Goal: Information Seeking & Learning: Compare options

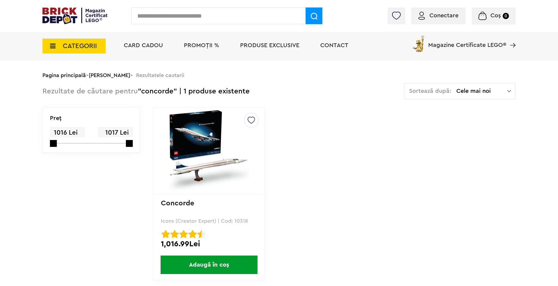
scroll to position [30, 0]
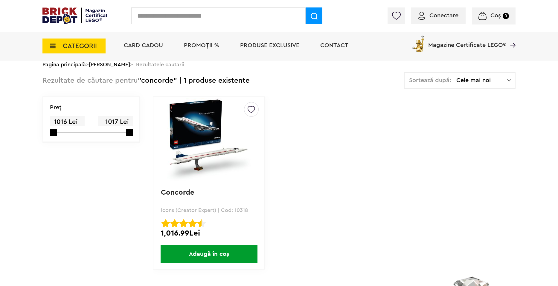
click at [198, 139] on img at bounding box center [209, 140] width 84 height 84
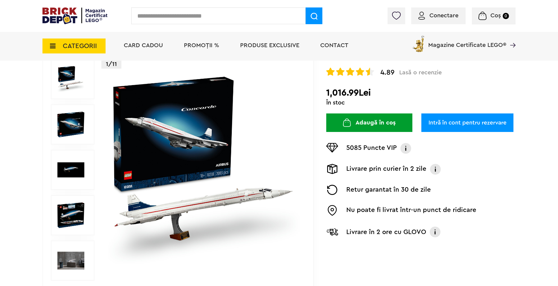
scroll to position [75, 0]
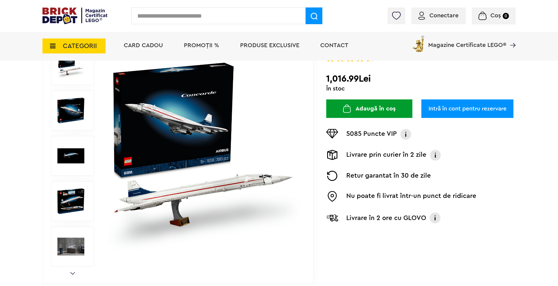
click at [72, 109] on img at bounding box center [70, 110] width 27 height 27
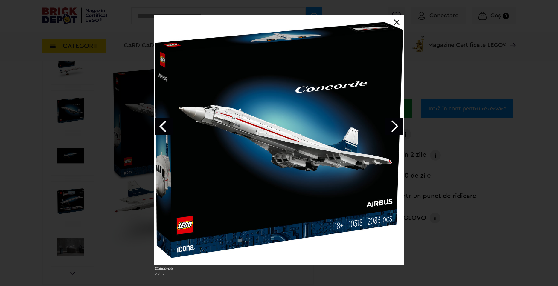
click at [393, 123] on link "Next image" at bounding box center [393, 126] width 17 height 17
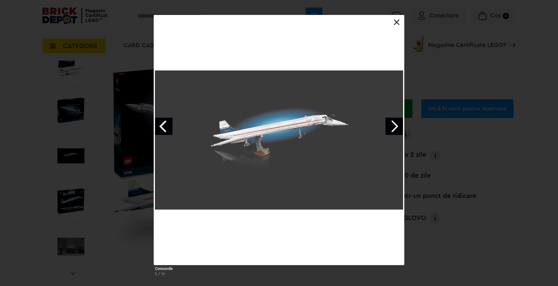
click at [393, 123] on link "Next image" at bounding box center [393, 126] width 17 height 17
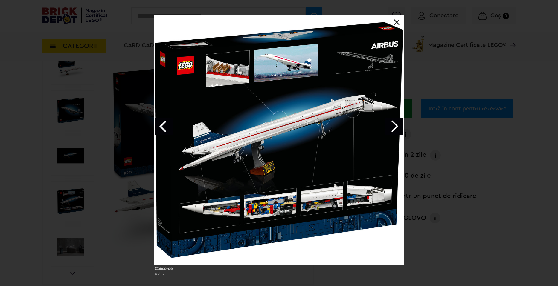
click at [393, 123] on link "Next image" at bounding box center [393, 126] width 17 height 17
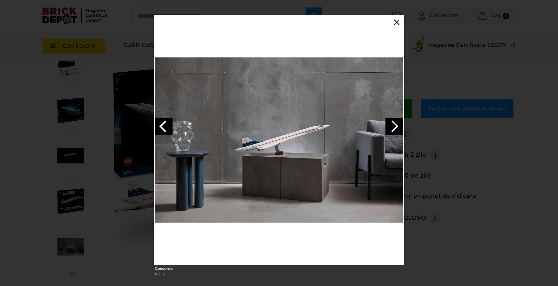
click at [391, 121] on link "Next image" at bounding box center [393, 126] width 17 height 17
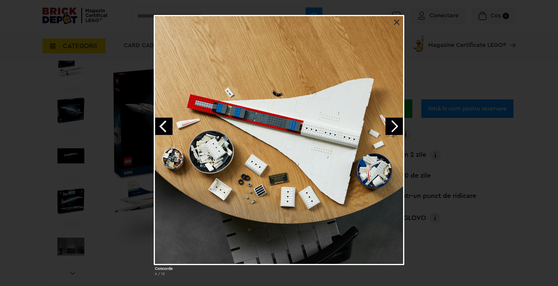
click at [506, 241] on div "Concorde 6 / 12" at bounding box center [279, 148] width 558 height 266
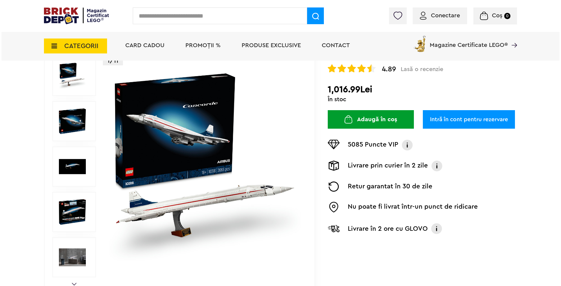
scroll to position [45, 0]
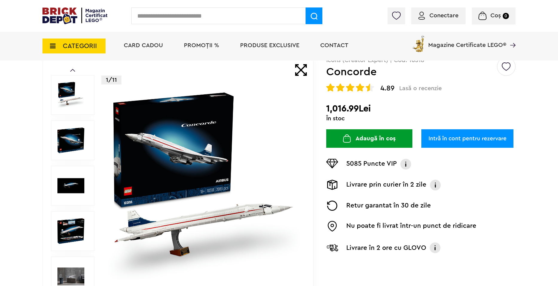
click at [166, 10] on input "text" at bounding box center [218, 15] width 174 height 17
click at [87, 46] on span "CATEGORII" at bounding box center [80, 46] width 34 height 7
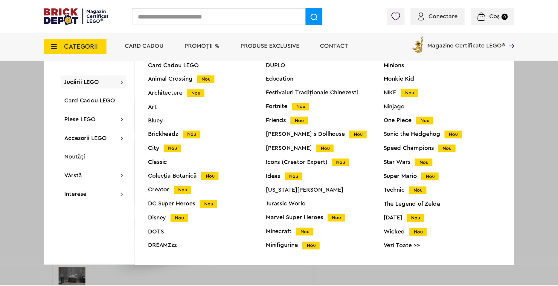
scroll to position [24, 0]
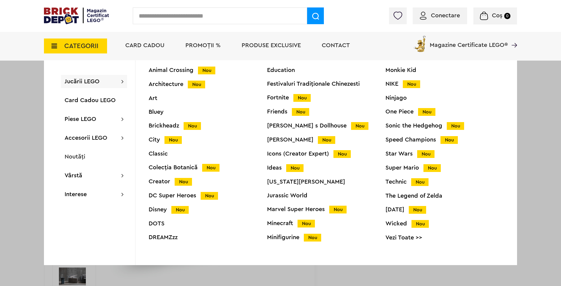
click at [393, 185] on div "Technic Nou" at bounding box center [444, 182] width 118 height 6
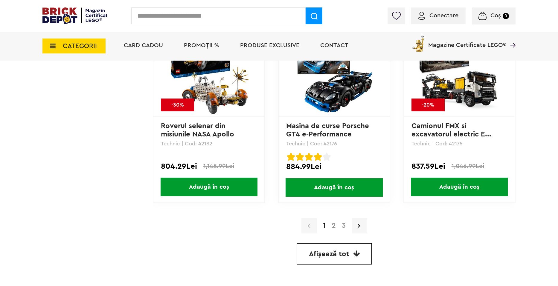
scroll to position [1719, 0]
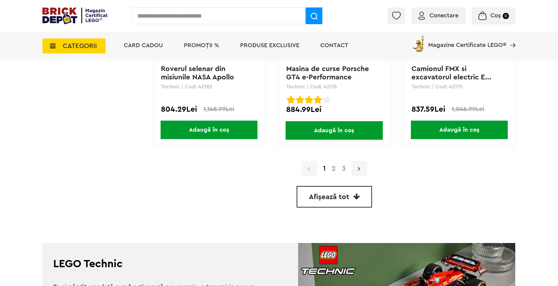
click at [365, 174] on link at bounding box center [360, 169] width 16 height 16
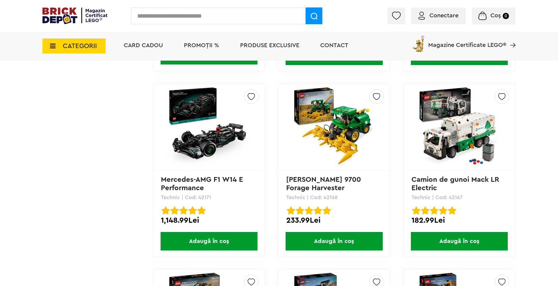
scroll to position [697, 0]
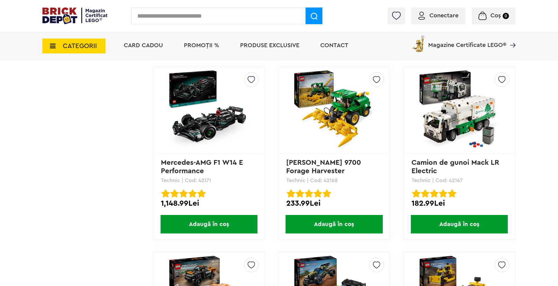
click at [211, 130] on img at bounding box center [209, 110] width 84 height 84
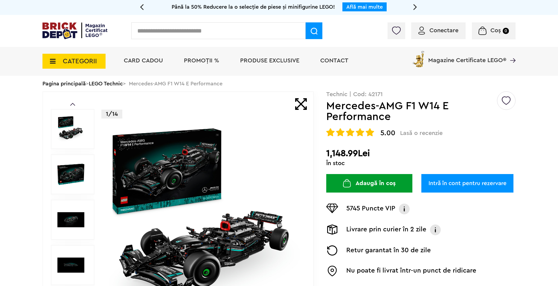
drag, startPoint x: 159, startPoint y: 38, endPoint x: 164, endPoint y: 35, distance: 5.4
click at [160, 37] on input "text" at bounding box center [218, 30] width 174 height 17
click at [77, 58] on span "CATEGORII" at bounding box center [80, 61] width 34 height 7
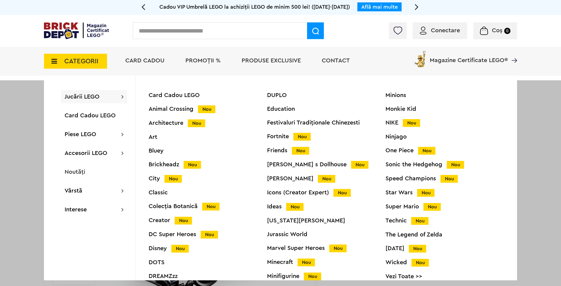
click at [399, 223] on div "Technic Nou" at bounding box center [444, 221] width 118 height 6
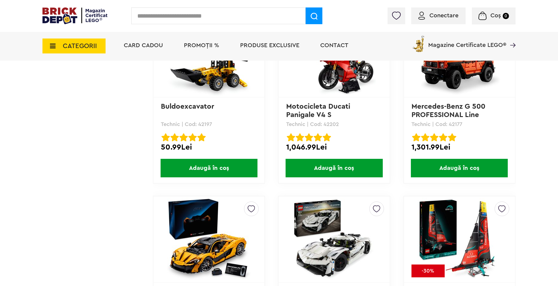
scroll to position [1256, 0]
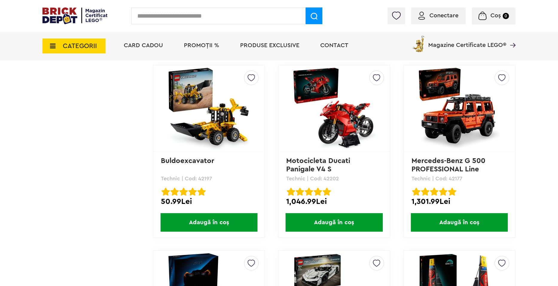
click at [424, 103] on img at bounding box center [459, 109] width 84 height 84
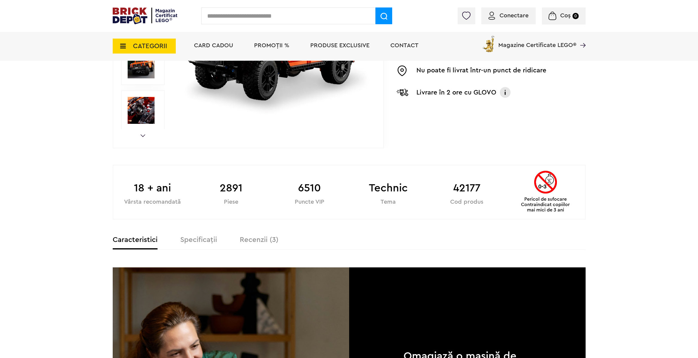
scroll to position [190, 0]
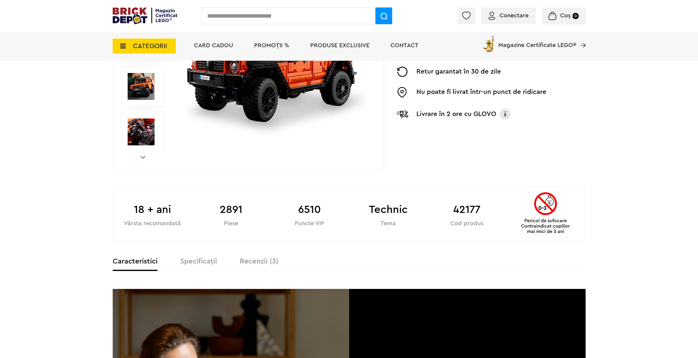
click at [207, 265] on label "Specificații" at bounding box center [198, 261] width 37 height 7
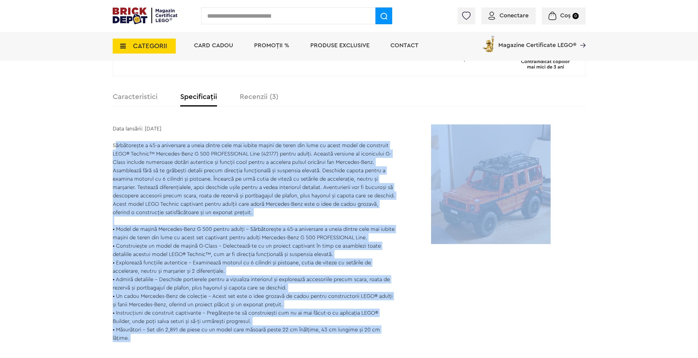
scroll to position [361, 0]
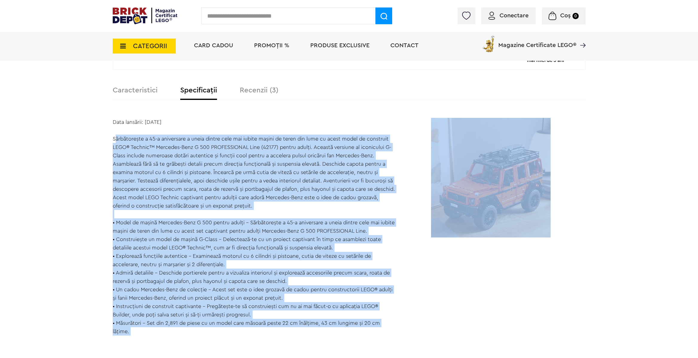
drag, startPoint x: 112, startPoint y: 197, endPoint x: 392, endPoint y: 336, distance: 312.2
click at [392, 286] on div "Data lansării: 1 August 2024 Sărbătorește a 45-a aniversare a uneia dintre cele…" at bounding box center [255, 227] width 284 height 218
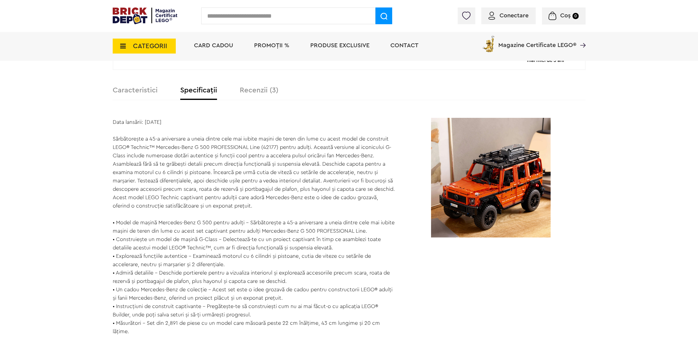
click at [416, 286] on section "Data lansării: 1 August 2024 Sărbătorește a 45-a aniversare a uneia dintre cele…" at bounding box center [349, 227] width 473 height 218
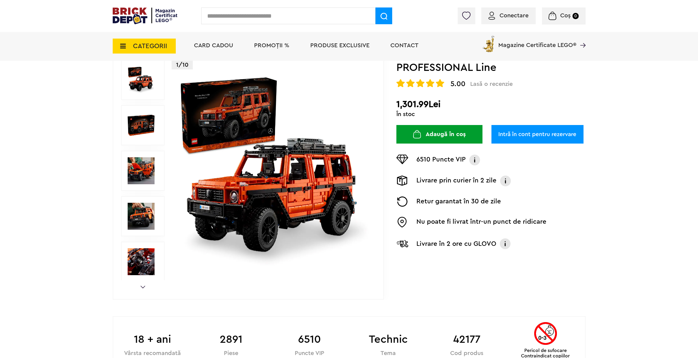
scroll to position [0, 0]
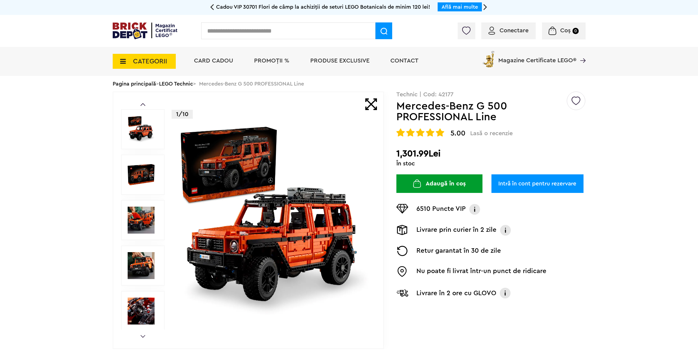
click at [140, 176] on img at bounding box center [141, 174] width 27 height 27
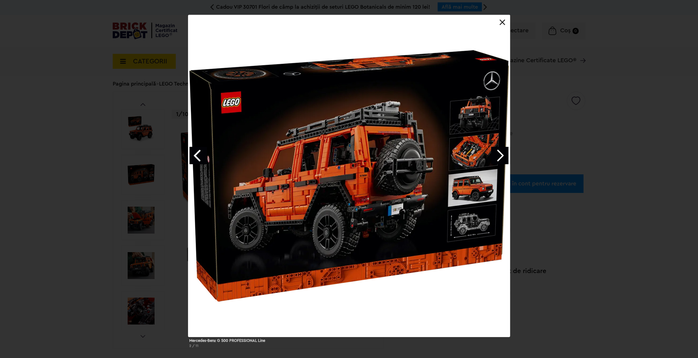
click at [195, 152] on link "Previous image" at bounding box center [198, 155] width 17 height 17
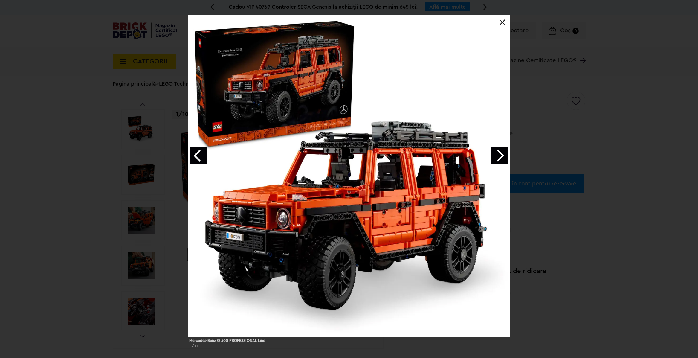
click at [194, 146] on div at bounding box center [349, 176] width 322 height 322
click at [204, 151] on link "Previous image" at bounding box center [198, 155] width 17 height 17
click at [201, 156] on link "Previous image" at bounding box center [198, 155] width 17 height 17
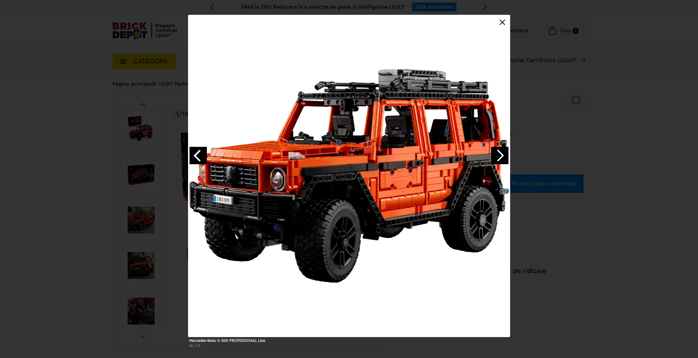
click at [198, 159] on link "Previous image" at bounding box center [198, 155] width 17 height 17
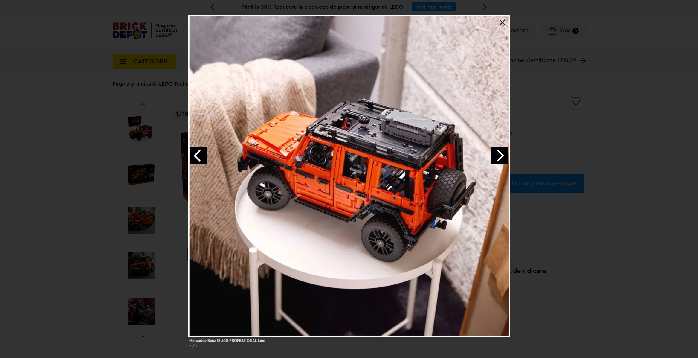
click at [198, 159] on link "Previous image" at bounding box center [198, 155] width 17 height 17
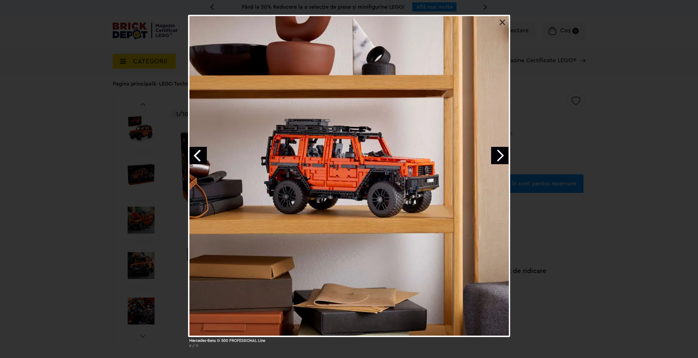
click at [198, 159] on link "Previous image" at bounding box center [198, 155] width 17 height 17
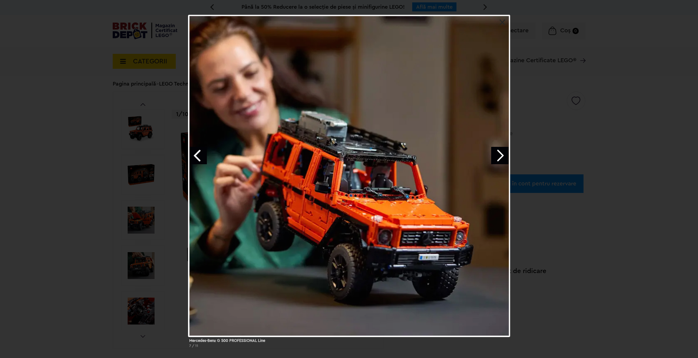
click at [195, 160] on link "Previous image" at bounding box center [198, 155] width 17 height 17
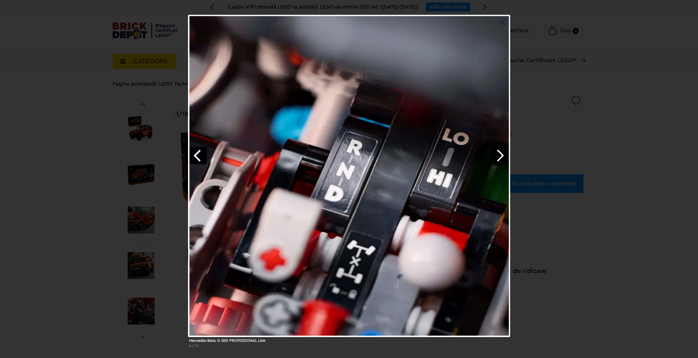
click at [192, 156] on link "Previous image" at bounding box center [198, 155] width 17 height 17
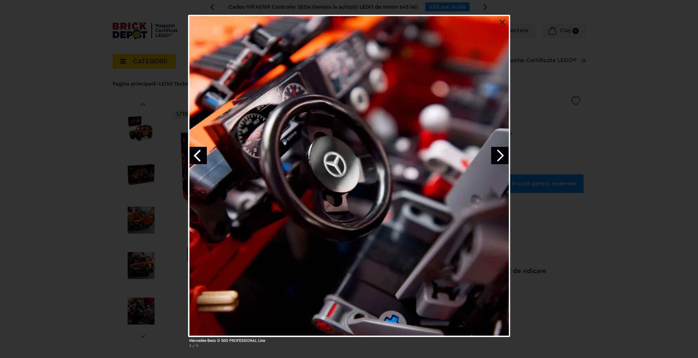
click at [195, 157] on link "Previous image" at bounding box center [198, 155] width 17 height 17
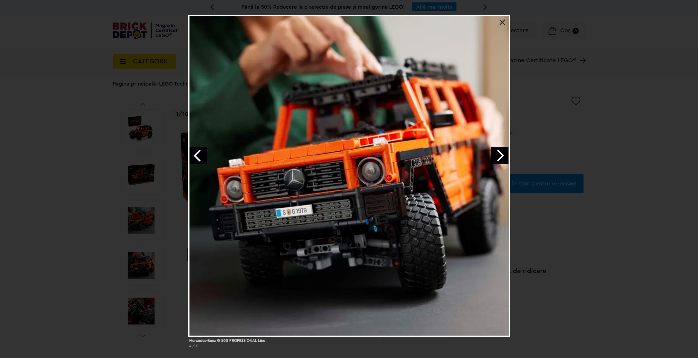
click at [195, 157] on link "Previous image" at bounding box center [198, 155] width 17 height 17
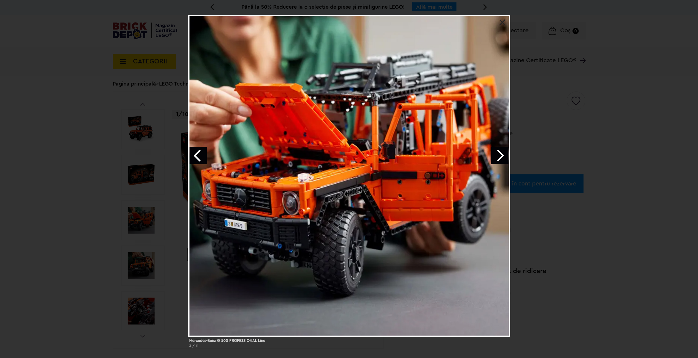
click at [195, 157] on link "Previous image" at bounding box center [198, 155] width 17 height 17
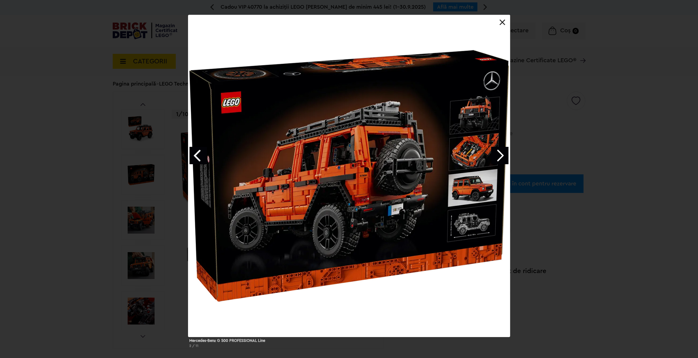
click at [205, 128] on div at bounding box center [349, 176] width 322 height 322
click at [239, 186] on div at bounding box center [349, 176] width 322 height 322
click at [31, 137] on div "Mercedes-Benz G 500 PROFESSIONAL Line 2 / 11" at bounding box center [349, 184] width 698 height 338
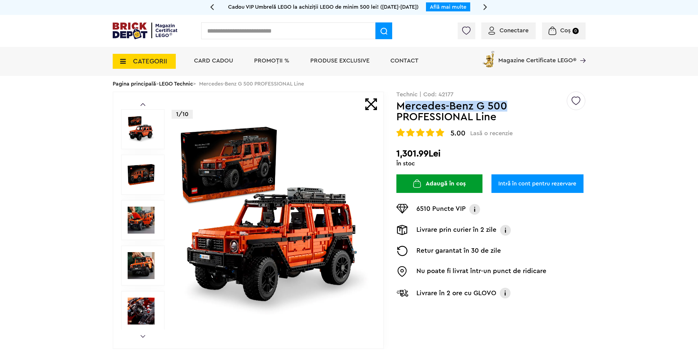
drag, startPoint x: 401, startPoint y: 108, endPoint x: 551, endPoint y: 109, distance: 149.5
click at [556, 107] on h1 "Mercedes-Benz G 500 PROFESSIONAL Line" at bounding box center [481, 112] width 170 height 22
drag, startPoint x: 538, startPoint y: 116, endPoint x: 534, endPoint y: 111, distance: 7.2
click at [538, 115] on h1 "Mercedes-Benz G 500 PROFESSIONAL Line" at bounding box center [481, 112] width 170 height 22
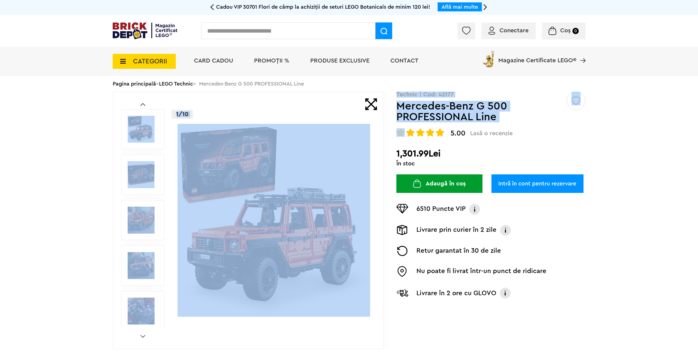
drag, startPoint x: 395, startPoint y: 107, endPoint x: 520, endPoint y: 120, distance: 125.6
click at [521, 123] on div "Prev Next 1/10 Creează o listă nouă Technic | Cod: 42177 Mercedes-Benz G 500 PR…" at bounding box center [349, 219] width 473 height 257
drag, startPoint x: 525, startPoint y: 123, endPoint x: 507, endPoint y: 123, distance: 17.6
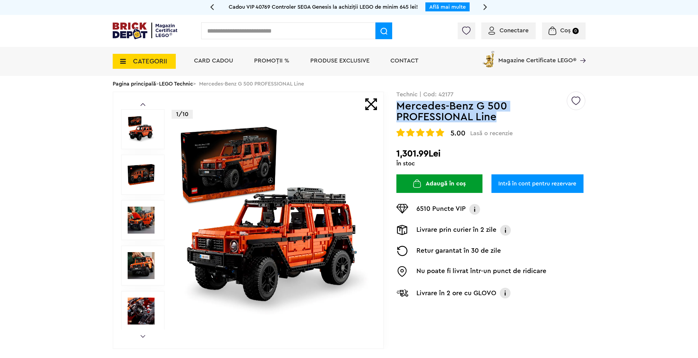
drag, startPoint x: 397, startPoint y: 108, endPoint x: 500, endPoint y: 113, distance: 102.7
click at [500, 113] on h1 "Mercedes-Benz G 500 PROFESSIONAL Line" at bounding box center [481, 112] width 170 height 22
copy h1 "Mercedes-Benz G 500 PROFESSIONAL Line"
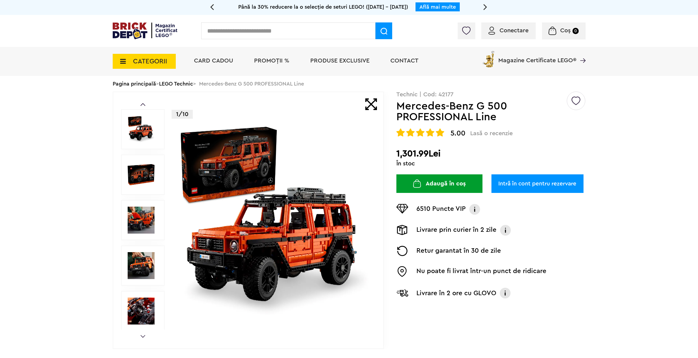
click at [301, 20] on div "Conectare Coș 0" at bounding box center [349, 31] width 698 height 32
click at [291, 25] on input "text" at bounding box center [288, 30] width 174 height 17
type input "******"
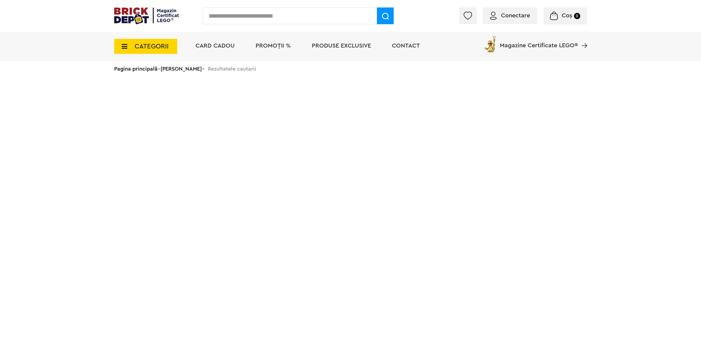
click at [233, 21] on input "text" at bounding box center [290, 15] width 174 height 17
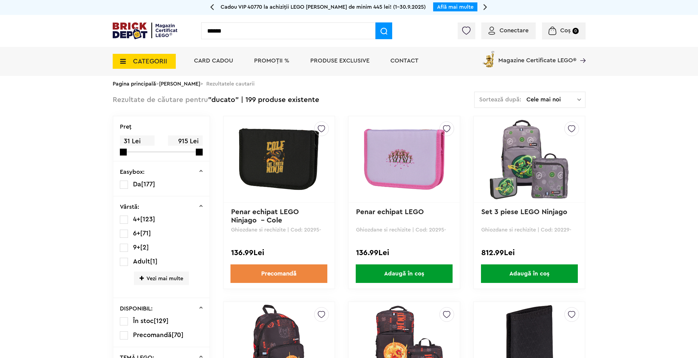
type input "******"
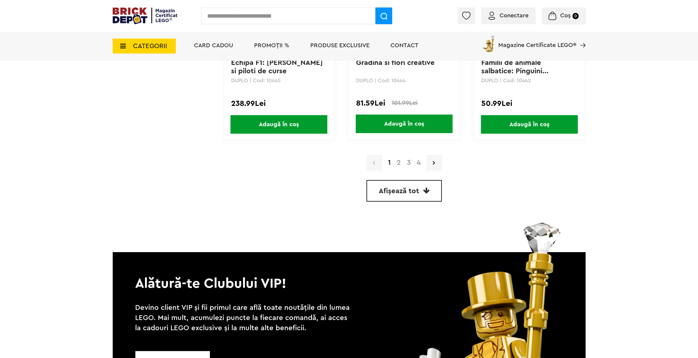
scroll to position [1644, 0]
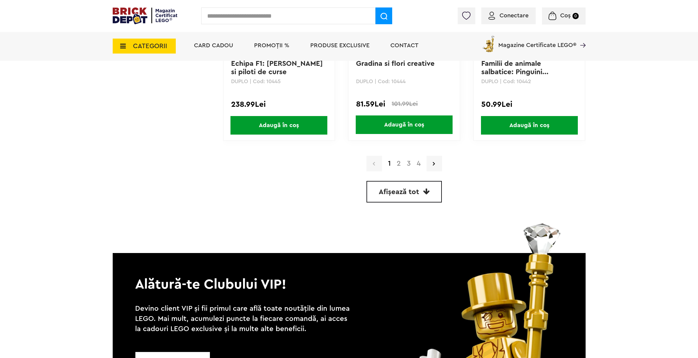
click at [394, 160] on link "2" at bounding box center [399, 163] width 10 height 7
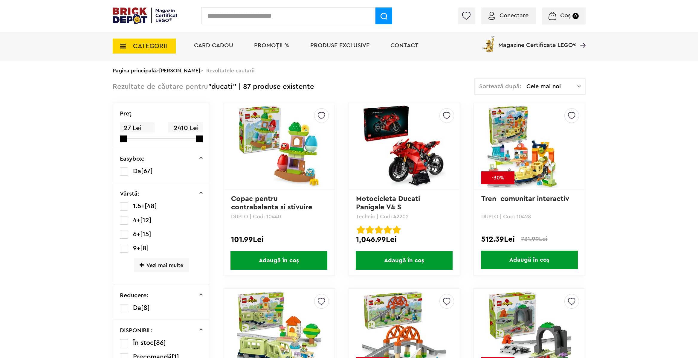
scroll to position [37, 0]
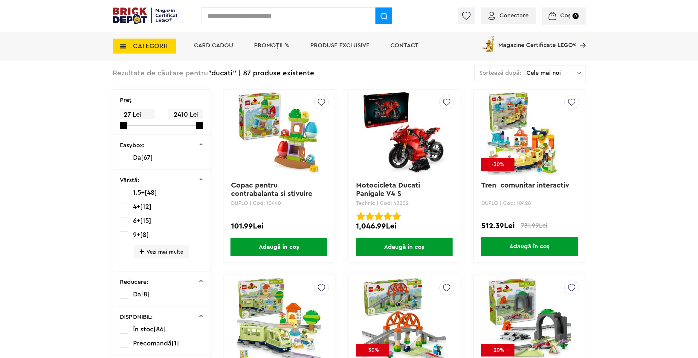
click at [402, 141] on img at bounding box center [404, 133] width 84 height 84
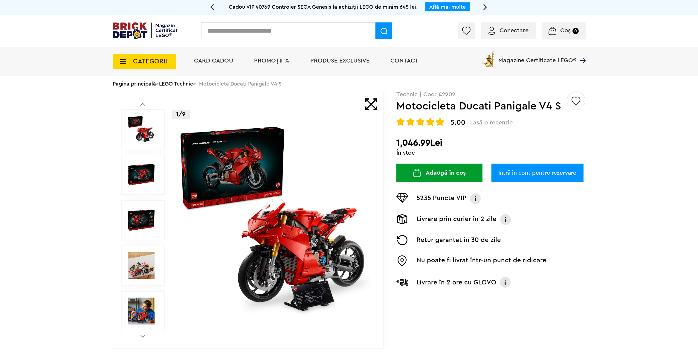
click at [258, 37] on input "text" at bounding box center [288, 30] width 174 height 17
type input "*******"
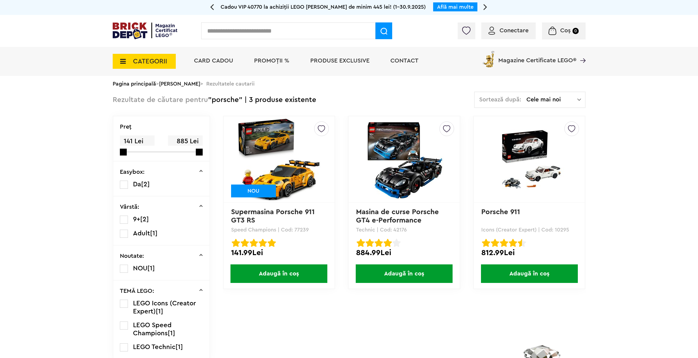
click at [561, 163] on img at bounding box center [530, 159] width 84 height 60
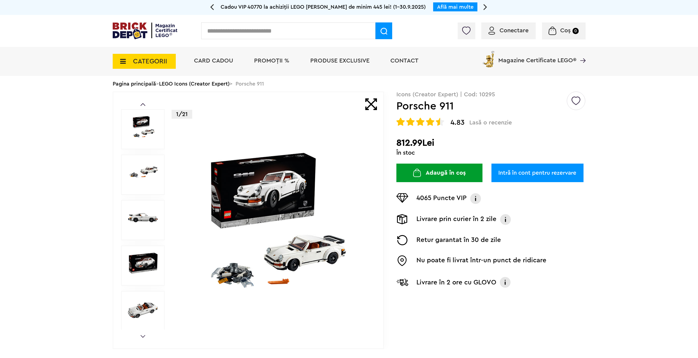
click at [301, 208] on img at bounding box center [274, 220] width 193 height 139
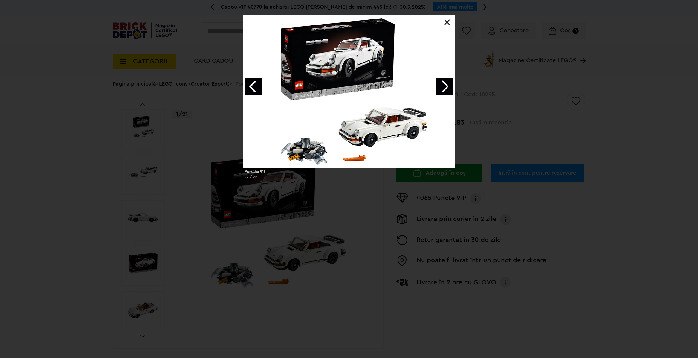
click at [354, 84] on div at bounding box center [348, 91] width 211 height 153
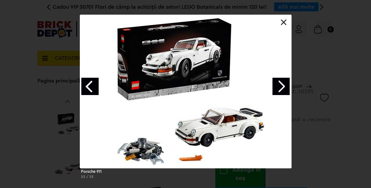
click at [282, 90] on link "Next image" at bounding box center [280, 86] width 17 height 17
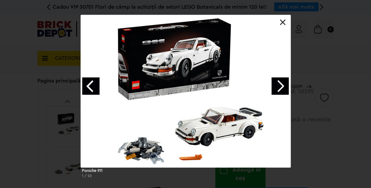
click at [280, 86] on link "Next image" at bounding box center [279, 85] width 17 height 17
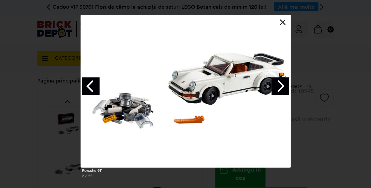
click at [282, 89] on link "Next image" at bounding box center [279, 85] width 17 height 17
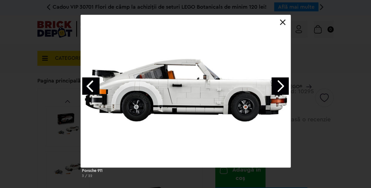
click at [288, 90] on link "Next image" at bounding box center [279, 85] width 17 height 17
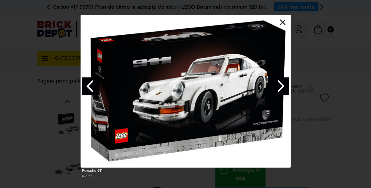
click at [284, 83] on link "Next image" at bounding box center [279, 85] width 17 height 17
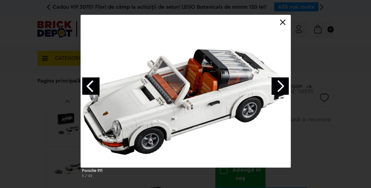
click at [277, 85] on link "Next image" at bounding box center [279, 85] width 17 height 17
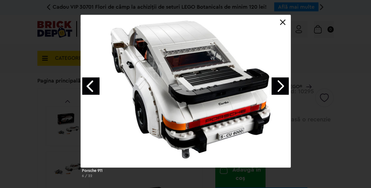
click at [283, 25] on link at bounding box center [283, 22] width 6 height 6
